Goal: Transaction & Acquisition: Purchase product/service

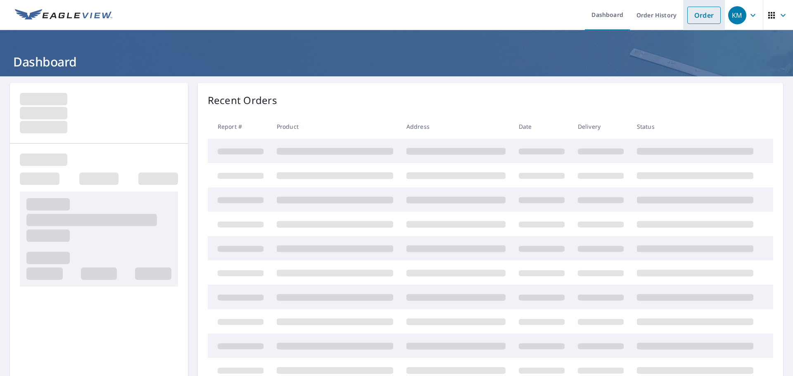
click at [701, 15] on link "Order" at bounding box center [704, 15] width 33 height 17
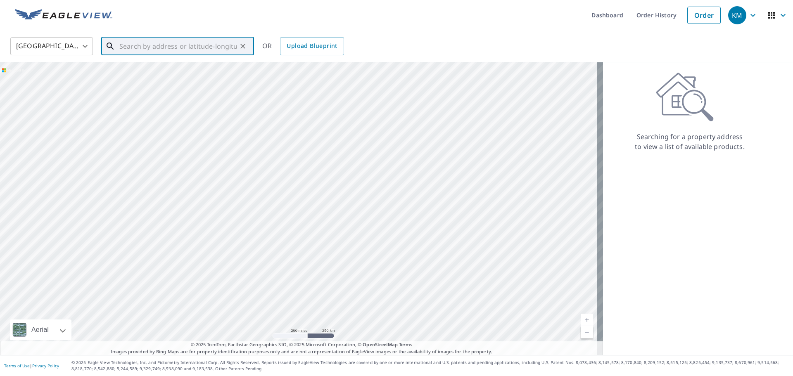
click at [203, 43] on input "text" at bounding box center [178, 46] width 118 height 23
click at [176, 76] on p "[GEOGRAPHIC_DATA]" at bounding box center [183, 79] width 130 height 8
type input "[STREET_ADDRESS]"
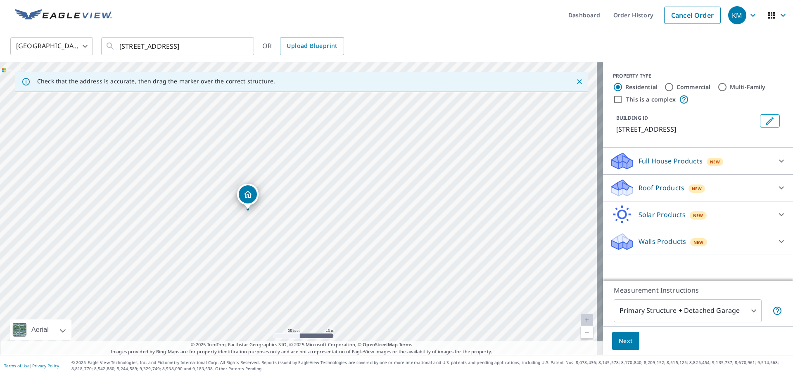
drag, startPoint x: 309, startPoint y: 178, endPoint x: 317, endPoint y: 266, distance: 88.8
click at [317, 266] on div "[STREET_ADDRESS]" at bounding box center [301, 208] width 603 height 293
drag, startPoint x: 248, startPoint y: 208, endPoint x: 260, endPoint y: 204, distance: 12.5
click at [692, 192] on span "New" at bounding box center [697, 189] width 10 height 7
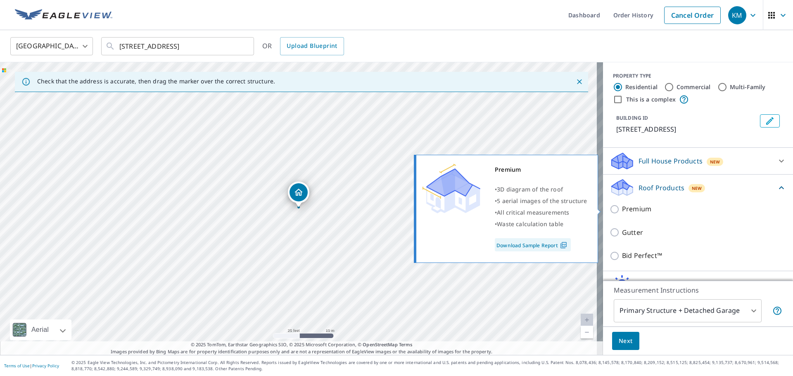
click at [633, 211] on p "Premium" at bounding box center [636, 209] width 29 height 10
click at [622, 211] on input "Premium" at bounding box center [616, 210] width 12 height 10
checkbox input "true"
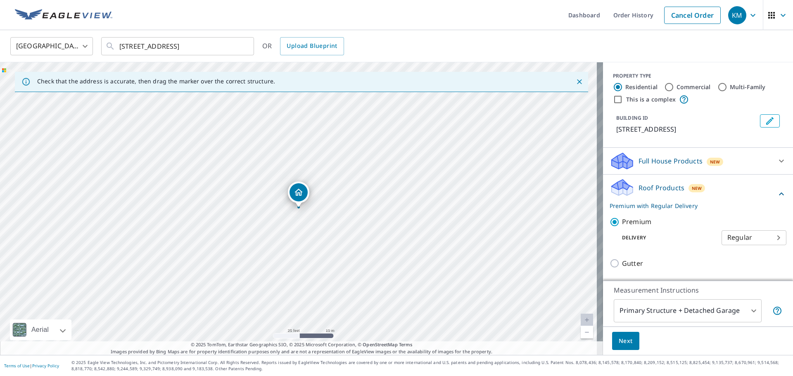
click at [616, 336] on button "Next" at bounding box center [625, 341] width 27 height 19
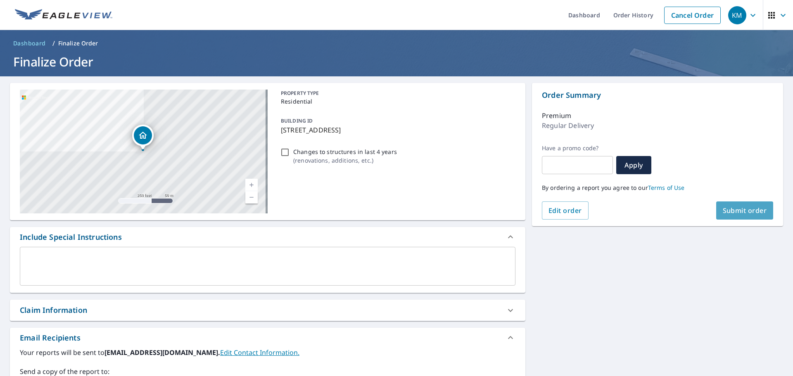
click at [727, 210] on span "Submit order" at bounding box center [745, 210] width 44 height 9
